Goal: Task Accomplishment & Management: Manage account settings

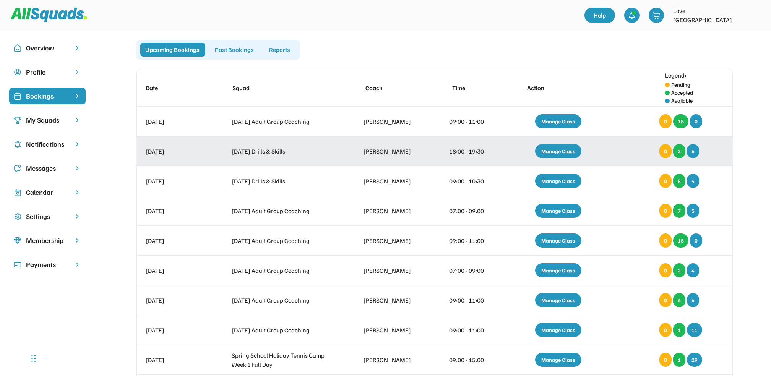
click at [560, 154] on div "Manage Class" at bounding box center [558, 151] width 46 height 14
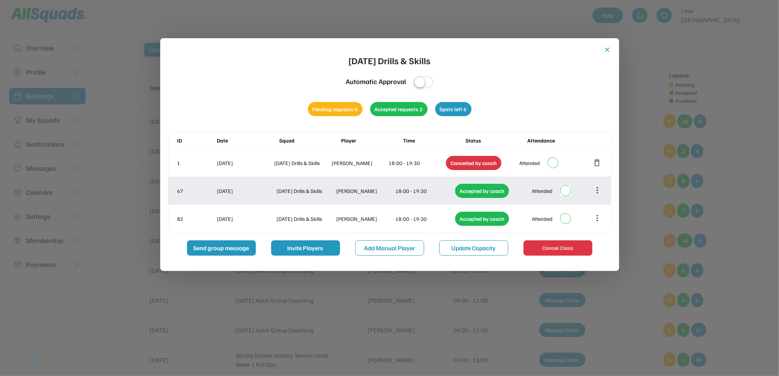
click at [599, 193] on icon at bounding box center [597, 190] width 8 height 8
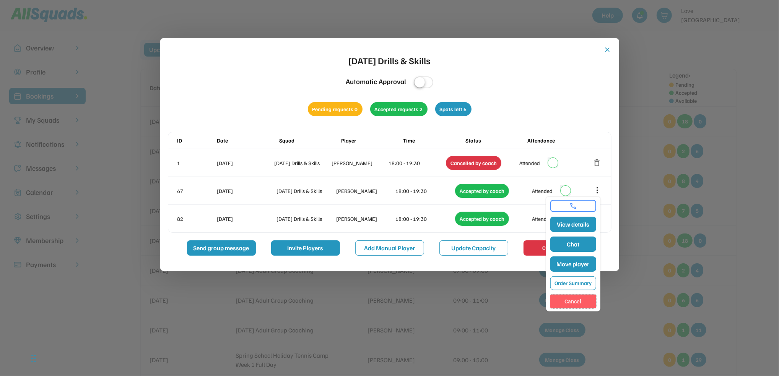
click at [571, 304] on button "Cancel" at bounding box center [573, 302] width 46 height 14
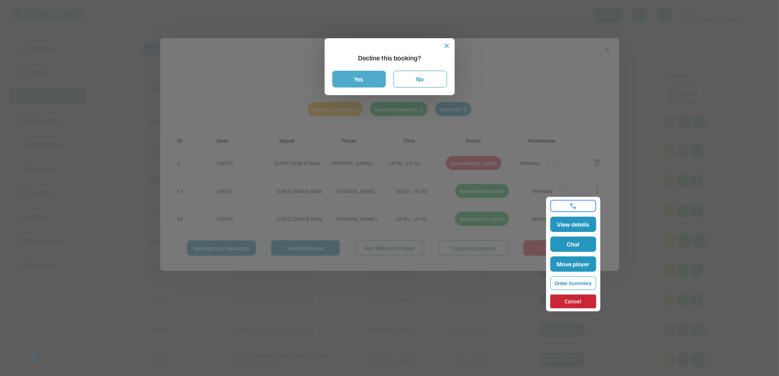
click at [349, 78] on button "Yes" at bounding box center [359, 79] width 54 height 17
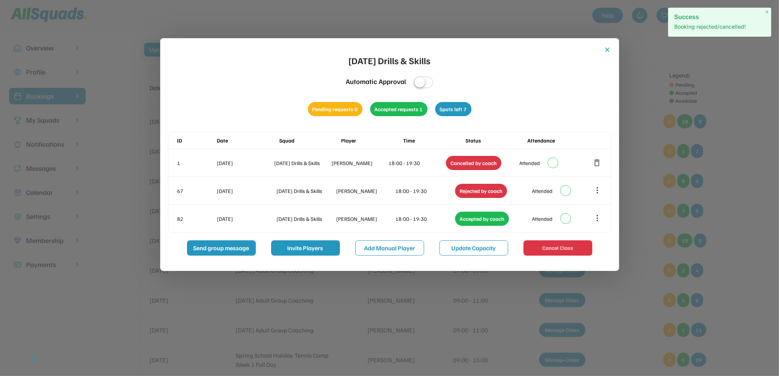
click at [608, 49] on button "close" at bounding box center [608, 50] width 8 height 8
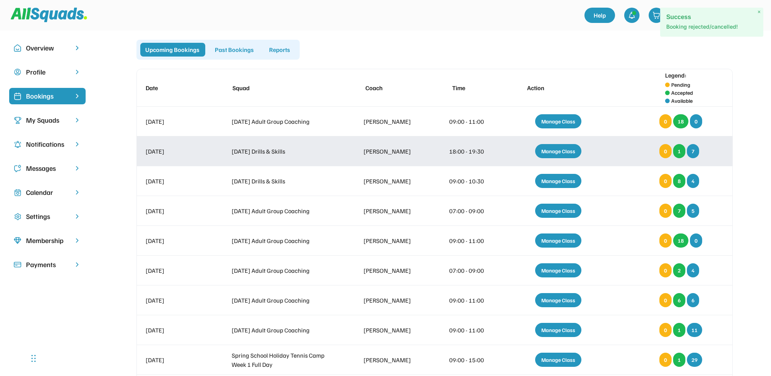
click at [554, 151] on div "Manage Class" at bounding box center [558, 151] width 46 height 14
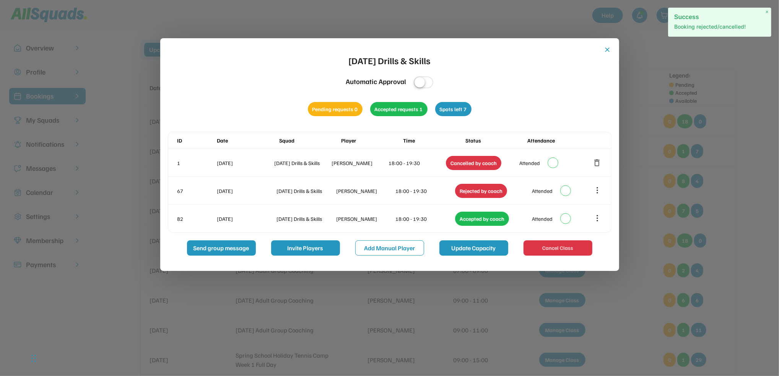
click at [468, 251] on button "Update Capacity" at bounding box center [473, 247] width 69 height 15
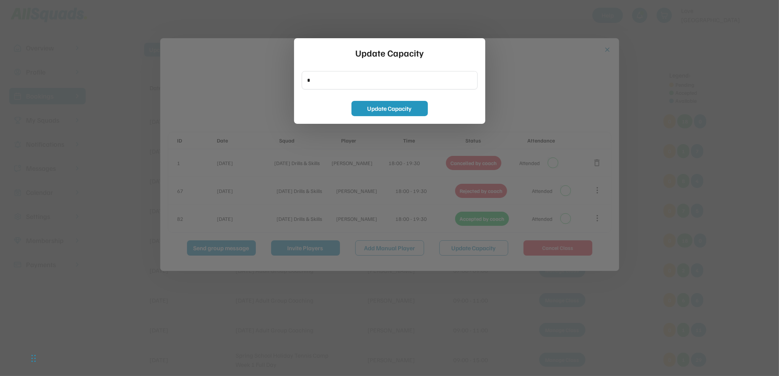
click at [313, 79] on input "input" at bounding box center [390, 80] width 176 height 18
type input "*"
click at [383, 112] on button "Update Capacity" at bounding box center [389, 108] width 76 height 15
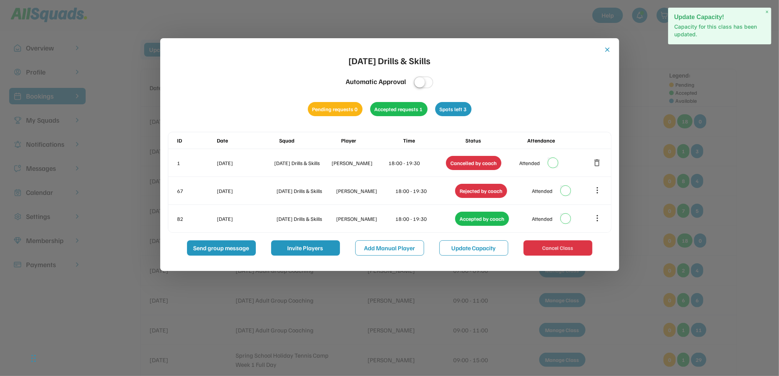
drag, startPoint x: 606, startPoint y: 47, endPoint x: 594, endPoint y: 64, distance: 20.7
click at [607, 47] on button "close" at bounding box center [608, 50] width 8 height 8
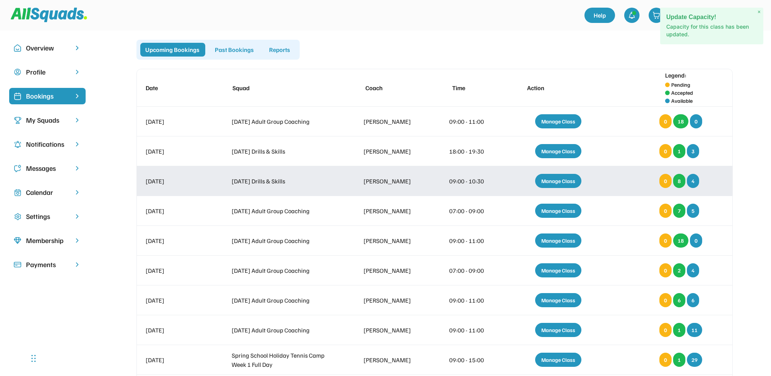
click at [559, 177] on div "Manage Class" at bounding box center [558, 181] width 46 height 14
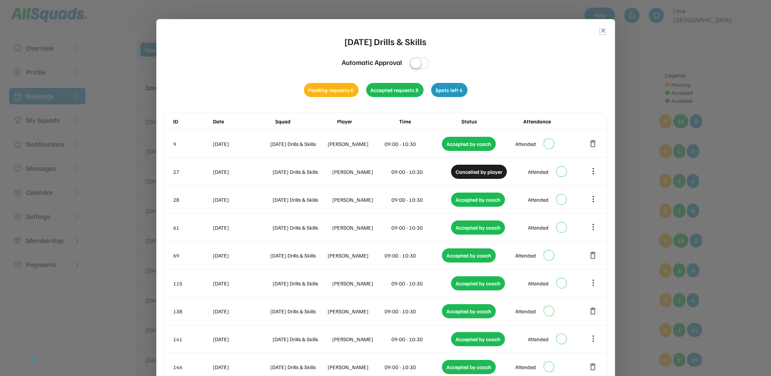
click at [601, 31] on button "close" at bounding box center [604, 31] width 8 height 8
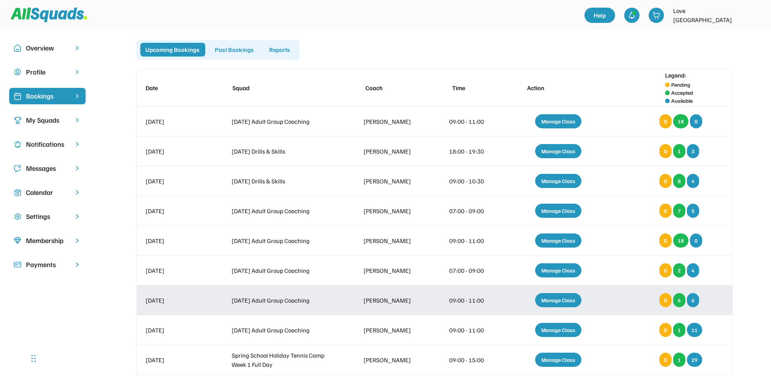
click at [563, 305] on div "Manage Class" at bounding box center [558, 300] width 46 height 14
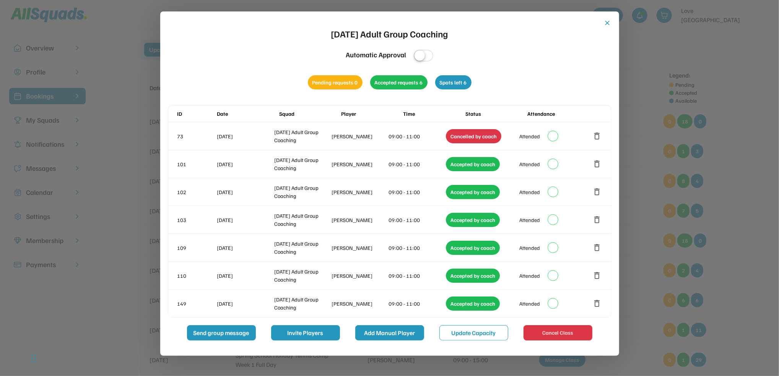
click at [401, 330] on button "Add Manual Player" at bounding box center [389, 332] width 69 height 15
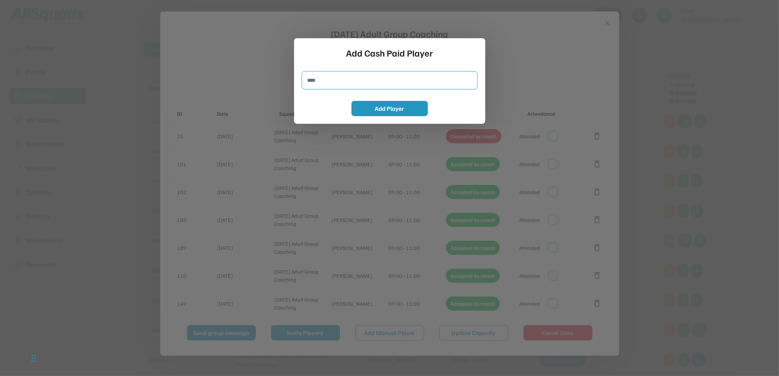
click at [338, 87] on input "input" at bounding box center [390, 80] width 176 height 18
type input "**********"
click at [370, 110] on button "Add Player" at bounding box center [389, 108] width 76 height 15
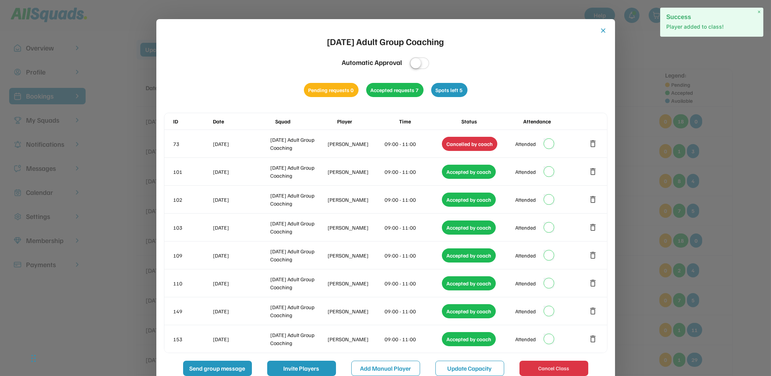
click at [601, 32] on button "close" at bounding box center [604, 31] width 8 height 8
